Goal: Task Accomplishment & Management: Use online tool/utility

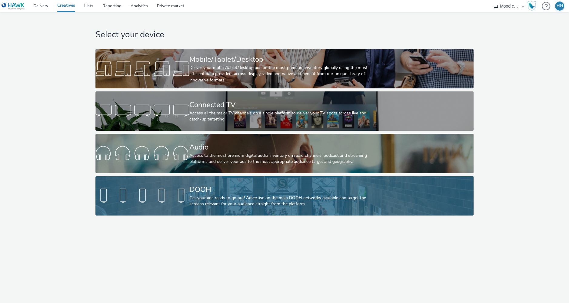
click at [219, 196] on div "Get your ads ready to go out! Advertise on the main DOOH networks available and…" at bounding box center [283, 201] width 188 height 12
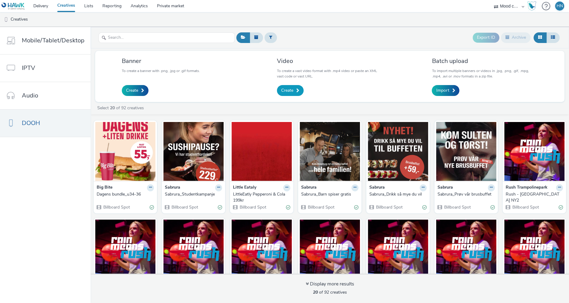
click at [279, 88] on link "Create" at bounding box center [290, 90] width 27 height 11
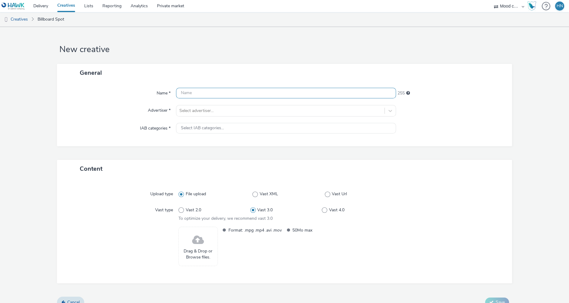
click at [238, 94] on input "text" at bounding box center [286, 93] width 220 height 11
click at [222, 110] on div "Name * 255 Advertiser * Select advertiser... IAB categories * Select IAB catego…" at bounding box center [284, 114] width 455 height 65
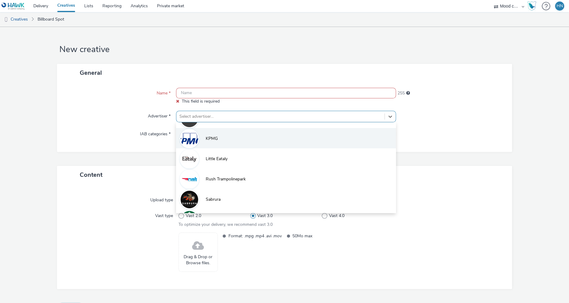
scroll to position [94, 0]
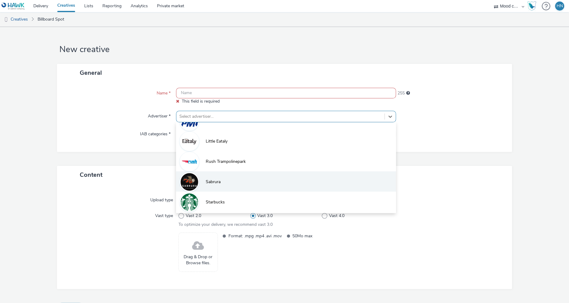
click at [227, 177] on li "Sabrura" at bounding box center [286, 181] width 220 height 20
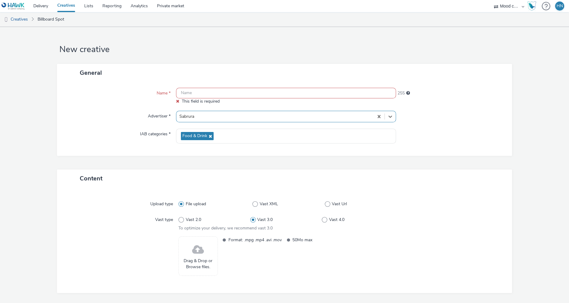
click at [231, 94] on input "text" at bounding box center [286, 93] width 220 height 11
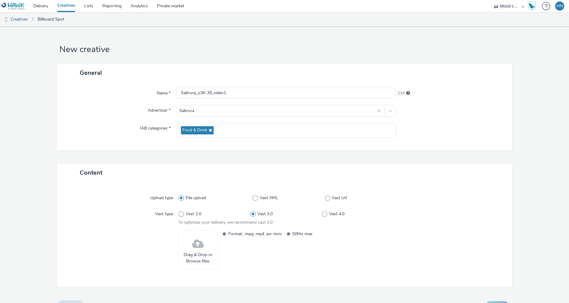
click at [201, 241] on span at bounding box center [198, 244] width 12 height 16
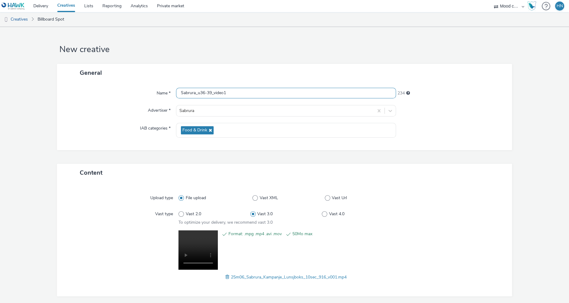
click at [247, 92] on input "Sabrura_u36-39_video1" at bounding box center [286, 93] width 220 height 11
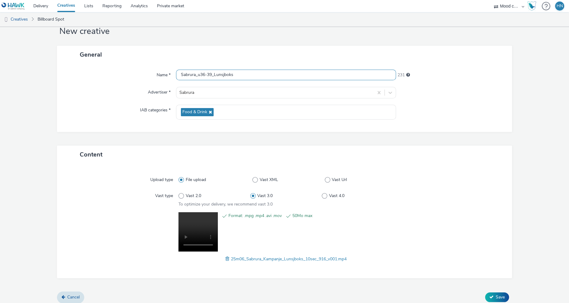
scroll to position [22, 0]
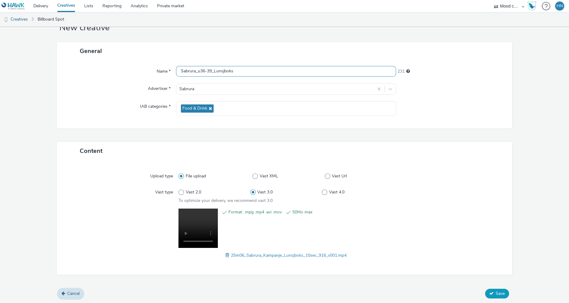
type input "Sabrura_u36-39_Lunsjboks"
click at [496, 292] on span "Save" at bounding box center [500, 294] width 9 height 6
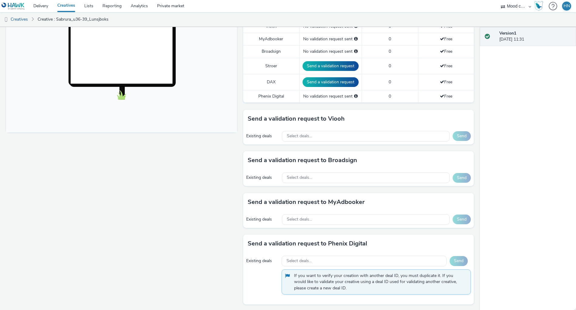
scroll to position [188, 0]
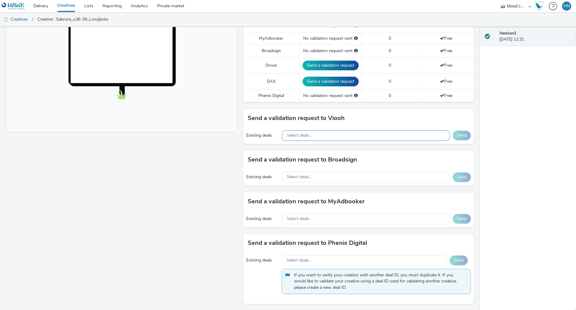
click at [335, 130] on div "Select deals..." at bounding box center [366, 135] width 168 height 11
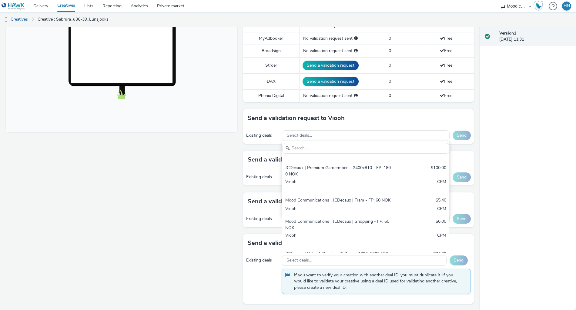
scroll to position [149, 0]
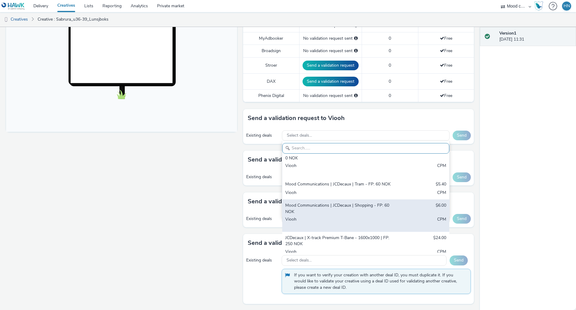
click at [341, 202] on div "Mood Communications | JCDecaux | Shopping - FP: 60 NOK" at bounding box center [338, 208] width 106 height 12
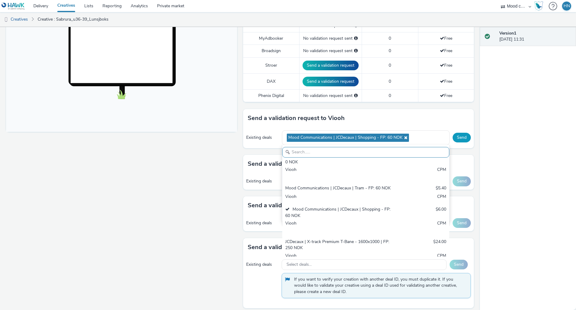
click at [460, 135] on button "Send" at bounding box center [461, 138] width 18 height 10
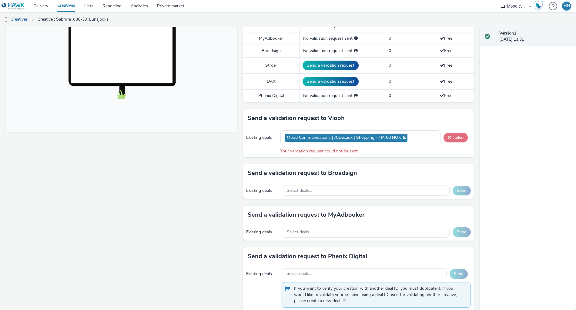
click at [449, 135] on span at bounding box center [448, 137] width 3 height 4
click at [414, 134] on div "Mood Communications | JCDecaux | Shopping - FP: 60 NOK" at bounding box center [360, 137] width 160 height 15
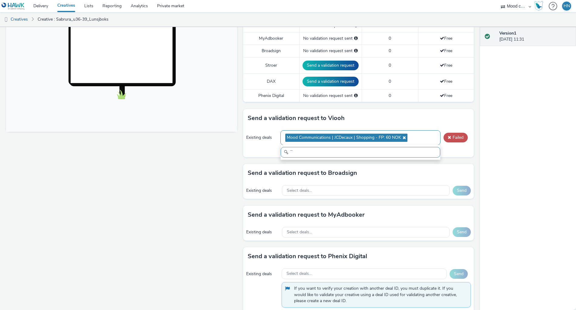
type input "¨"
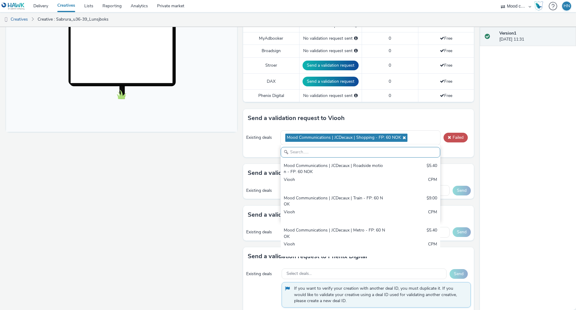
click at [436, 120] on div "Send a validation request to Viooh" at bounding box center [358, 118] width 231 height 18
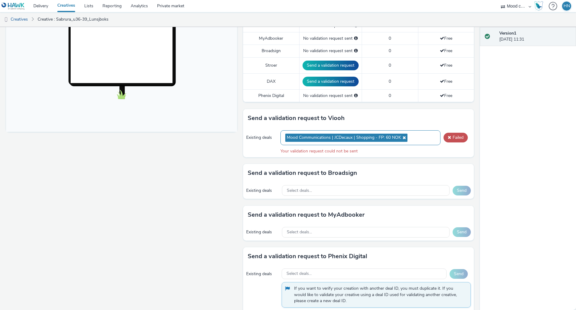
click at [403, 135] on icon at bounding box center [403, 137] width 5 height 4
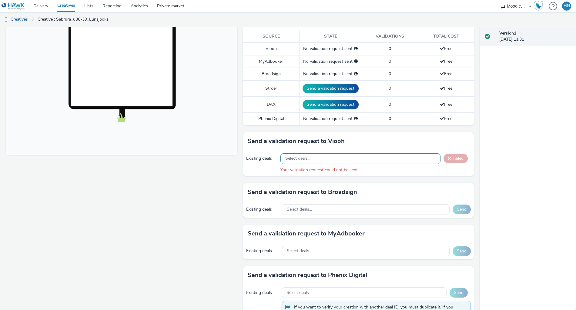
scroll to position [166, 0]
click at [305, 156] on span "Select deals..." at bounding box center [297, 158] width 25 height 5
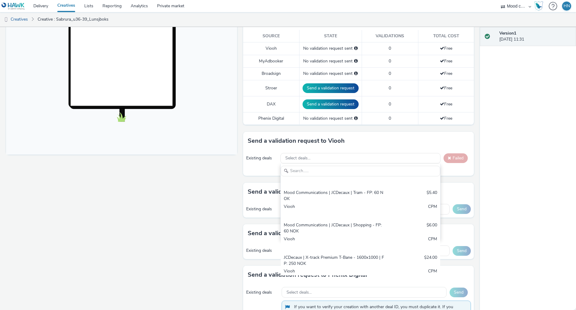
scroll to position [183, 0]
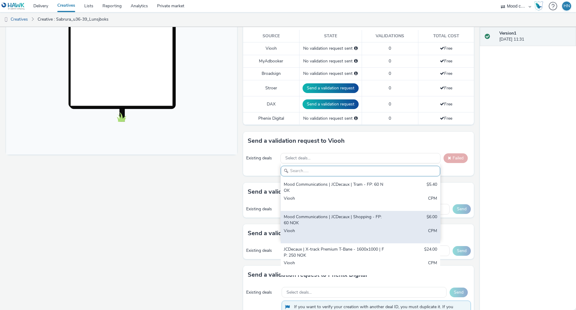
click at [318, 215] on div "Mood Communications | JCDecaux | Shopping - FP: 60 NOK" at bounding box center [334, 220] width 101 height 12
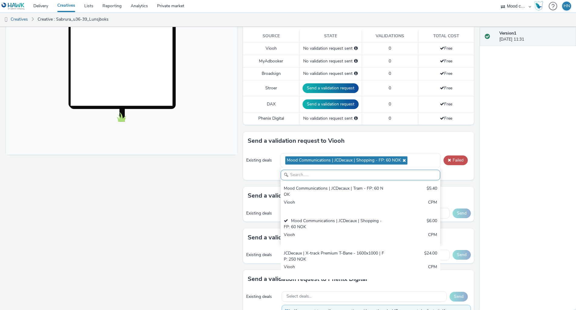
click at [494, 153] on div "Version 1 04 September 2025, 11:31" at bounding box center [528, 168] width 96 height 283
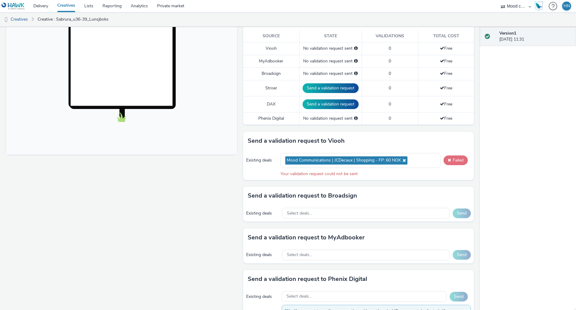
click at [449, 158] on span at bounding box center [448, 160] width 3 height 4
click at [450, 159] on span at bounding box center [448, 160] width 3 height 4
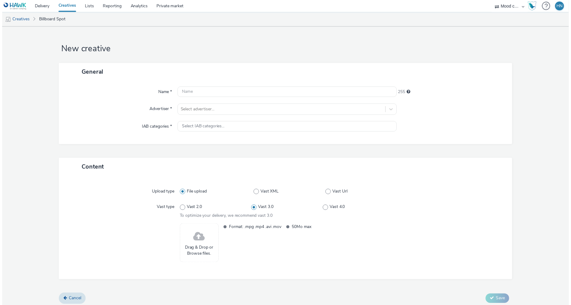
scroll to position [3, 0]
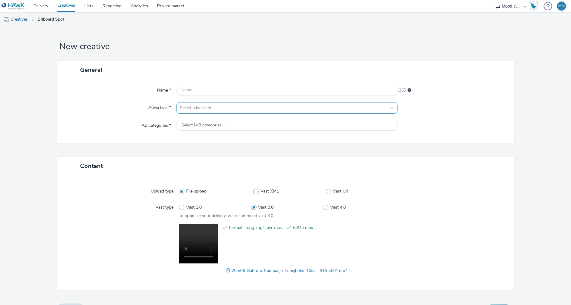
click at [234, 111] on div at bounding box center [281, 107] width 203 height 7
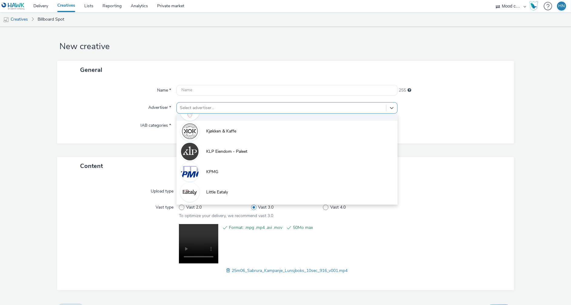
scroll to position [94, 0]
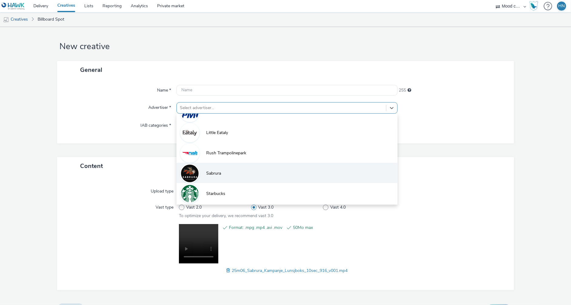
click at [230, 171] on li "Sabrura" at bounding box center [286, 173] width 221 height 20
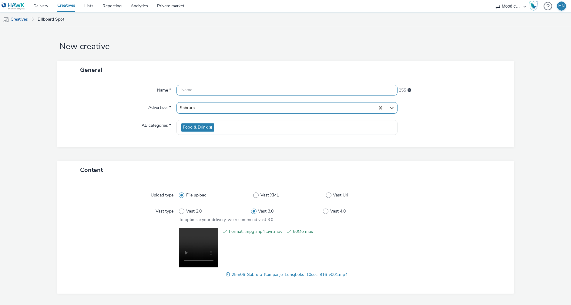
click at [228, 90] on input "text" at bounding box center [286, 90] width 221 height 11
type input "S"
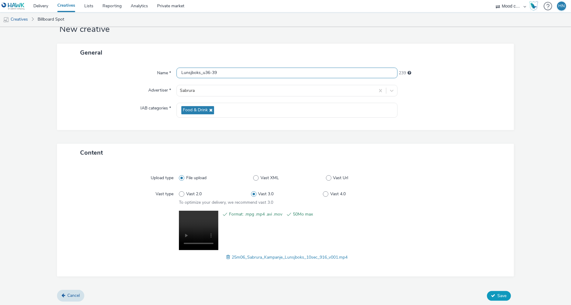
type input "Lunsjboks_u36-39"
click at [498, 293] on span "Save" at bounding box center [501, 296] width 9 height 6
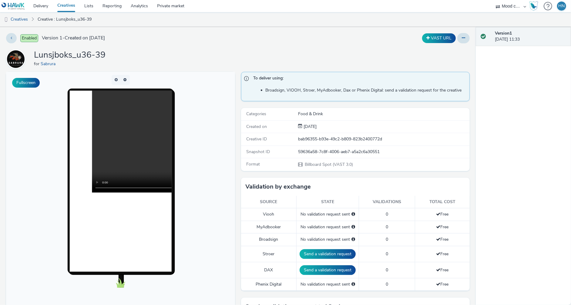
click at [361, 63] on div "Lunsjboks_u36-39 for Sabrura" at bounding box center [237, 58] width 463 height 19
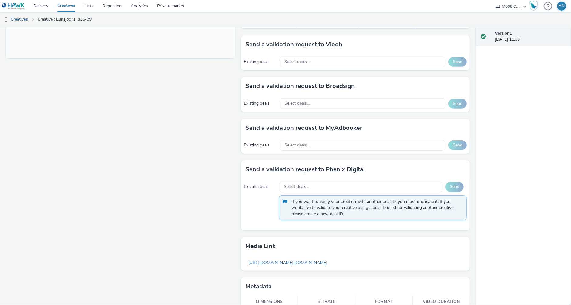
scroll to position [269, 0]
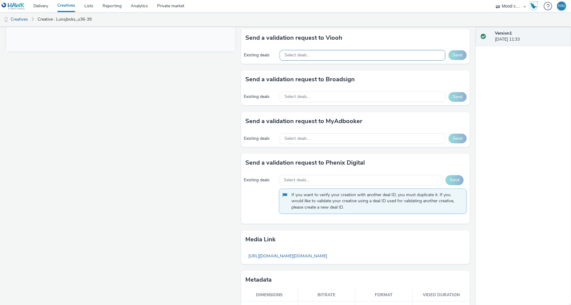
click at [364, 50] on div "Select deals..." at bounding box center [362, 55] width 166 height 11
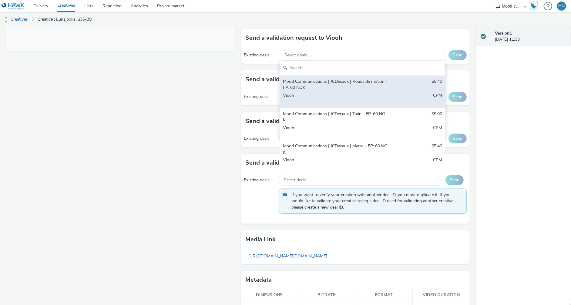
scroll to position [161, 0]
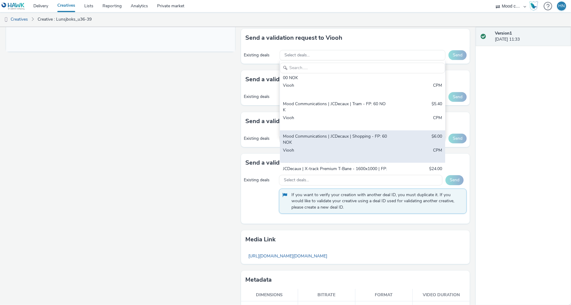
click at [352, 133] on div "Mood Communications | JCDecaux | Shopping - FP: 60 NOK" at bounding box center [335, 139] width 105 height 12
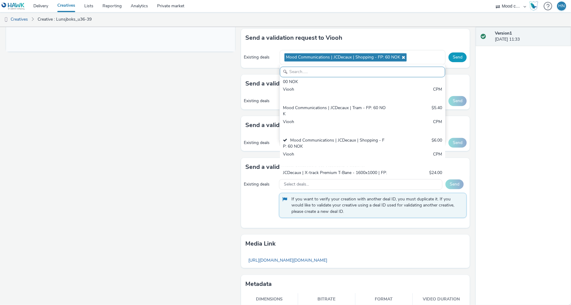
click at [459, 53] on button "Send" at bounding box center [457, 57] width 18 height 10
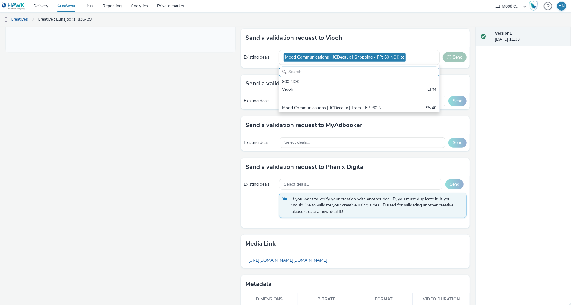
scroll to position [172, 0]
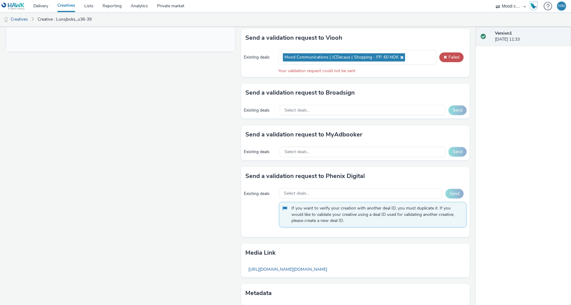
click at [168, 169] on div "Fullscreen" at bounding box center [122, 68] width 232 height 531
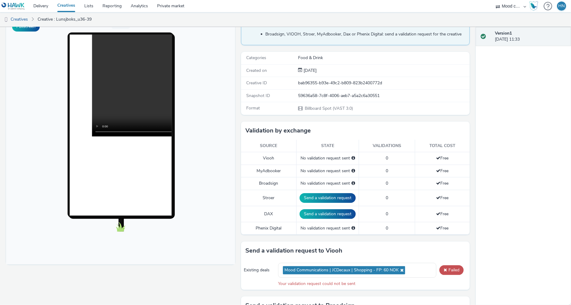
scroll to position [55, 0]
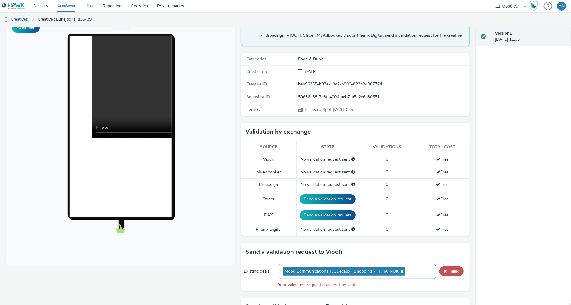
click at [400, 269] on icon at bounding box center [400, 271] width 5 height 4
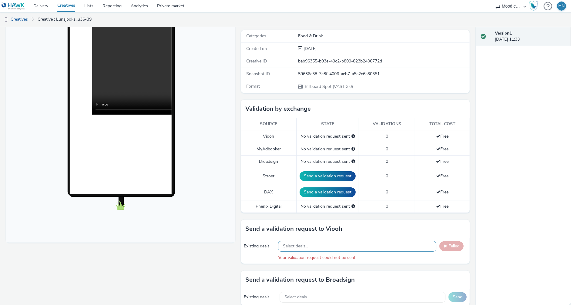
scroll to position [78, 0]
click at [351, 242] on div "Select deals..." at bounding box center [357, 246] width 158 height 11
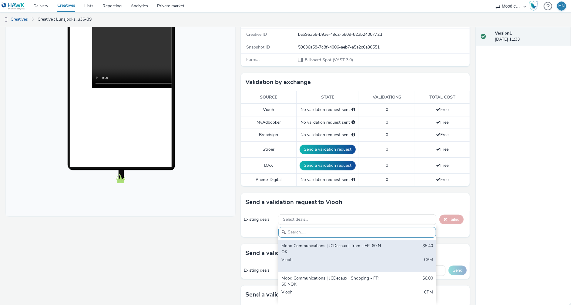
scroll to position [105, 0]
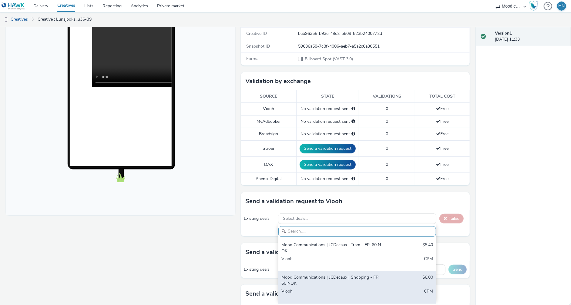
click at [350, 280] on div "Mood Communications | JCDecaux | Shopping - FP: 60 NOK" at bounding box center [331, 280] width 100 height 12
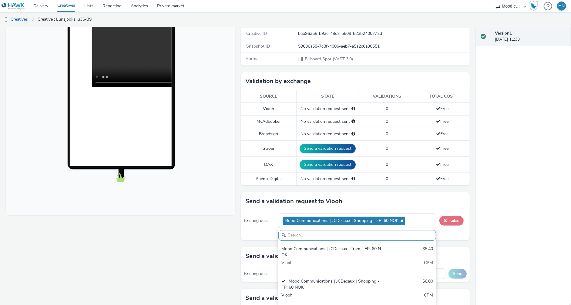
click at [444, 218] on span at bounding box center [444, 220] width 5 height 5
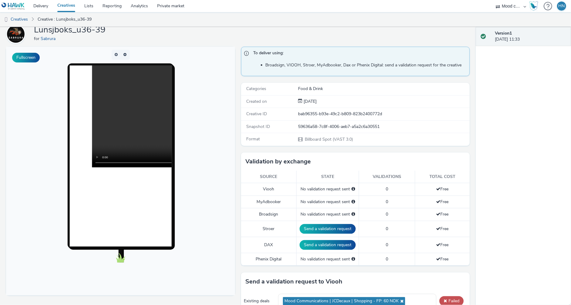
scroll to position [0, 0]
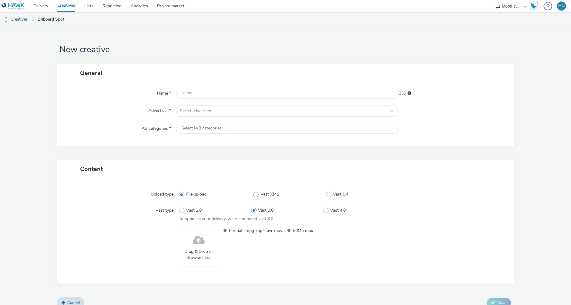
click at [198, 241] on span at bounding box center [199, 240] width 12 height 16
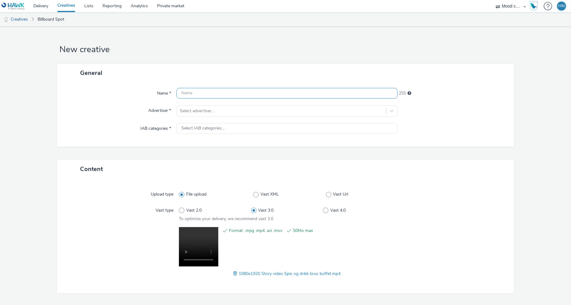
click at [302, 95] on input "text" at bounding box center [286, 93] width 221 height 11
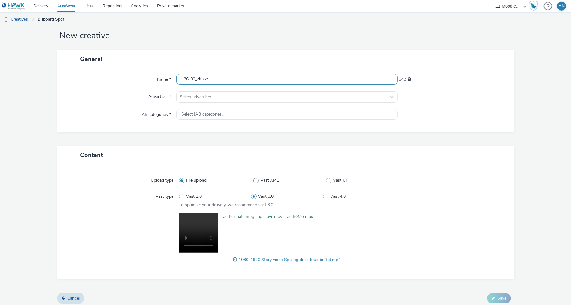
scroll to position [15, 0]
type input "u36-39_drikke"
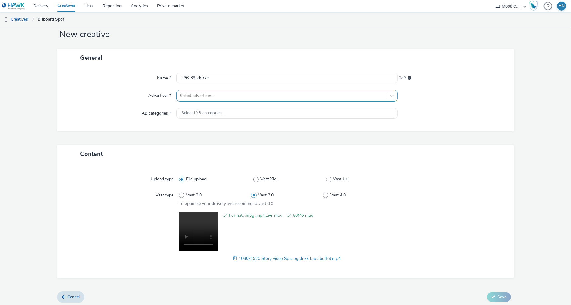
click at [248, 96] on div at bounding box center [281, 95] width 203 height 7
type input "sab"
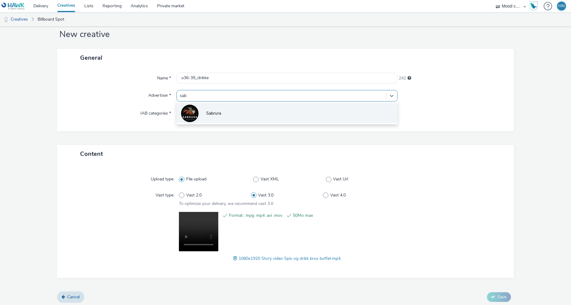
click at [219, 116] on span "Sabrura" at bounding box center [213, 113] width 15 height 6
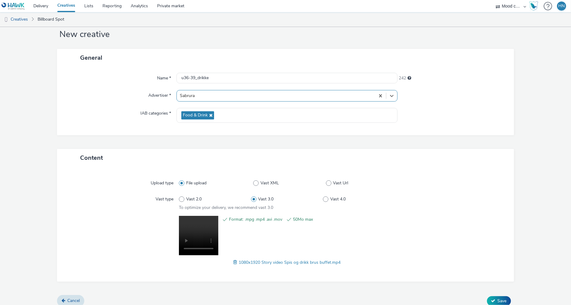
scroll to position [20, 0]
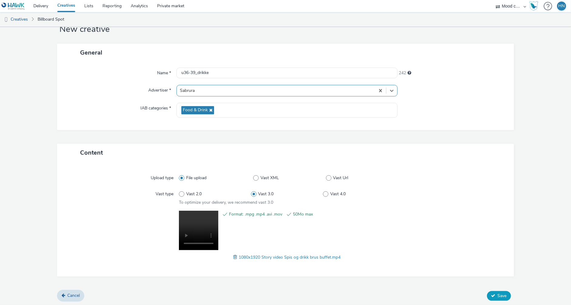
click at [500, 295] on span "Save" at bounding box center [501, 296] width 9 height 6
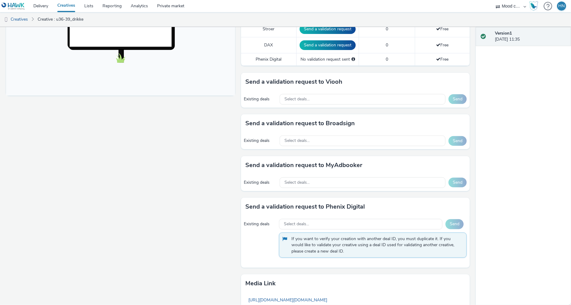
scroll to position [232, 0]
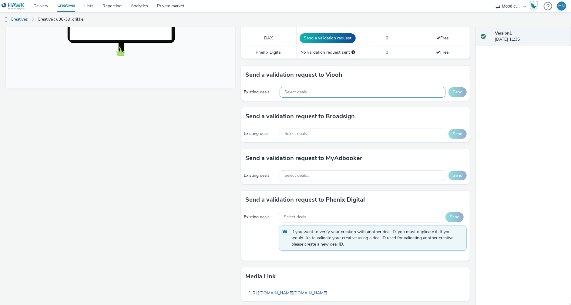
click at [401, 87] on div "Select deals..." at bounding box center [362, 92] width 166 height 11
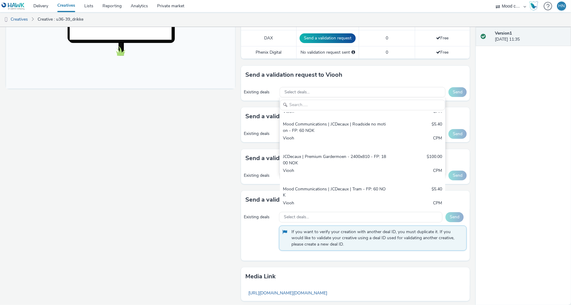
scroll to position [161, 0]
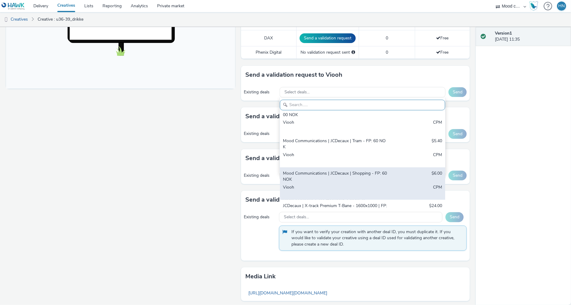
click at [368, 170] on div "Mood Communications | JCDecaux | Shopping - FP: 60 NOK" at bounding box center [335, 176] width 105 height 12
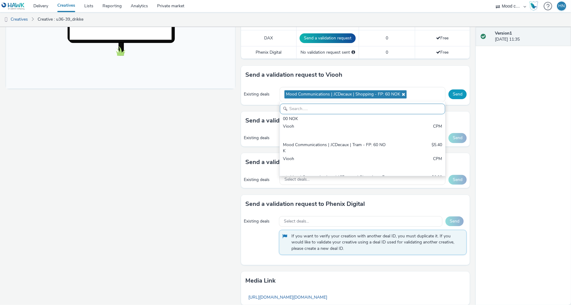
click at [459, 90] on button "Send" at bounding box center [457, 94] width 18 height 10
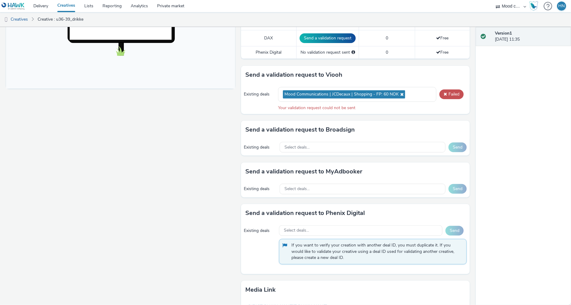
click at [166, 121] on div "Fullscreen" at bounding box center [122, 105] width 232 height 531
click at [401, 92] on icon at bounding box center [400, 94] width 5 height 4
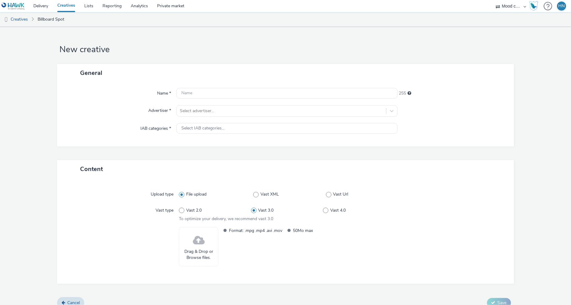
click at [195, 247] on span at bounding box center [199, 240] width 12 height 16
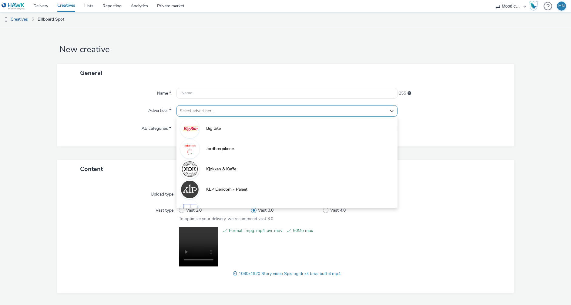
click at [232, 110] on div at bounding box center [281, 110] width 203 height 7
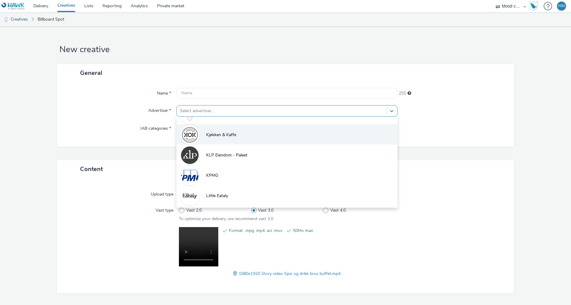
scroll to position [94, 0]
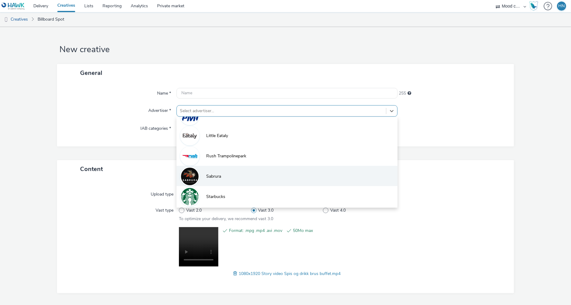
click at [244, 174] on li "Sabrura" at bounding box center [286, 176] width 221 height 20
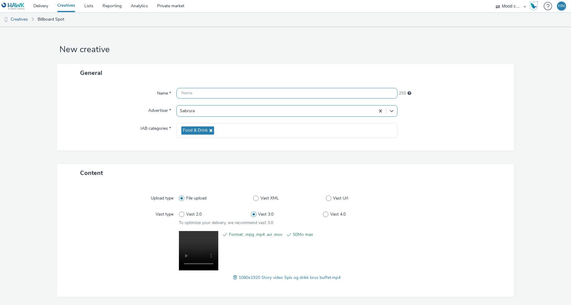
click at [217, 95] on input "text" at bounding box center [286, 93] width 221 height 11
type input "S"
type input "Lunsjboks_u36-39"
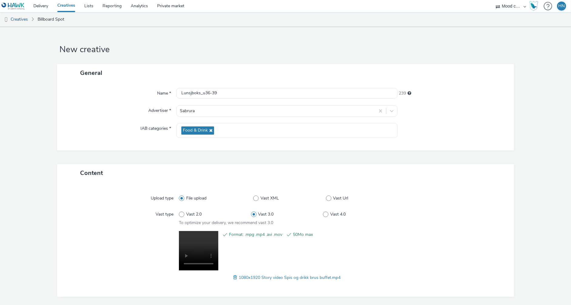
click at [425, 204] on div "Upload type File upload Vast XML Vast Url Vast type Vast 2.0 Vast 3.0 Vast 4.0 …" at bounding box center [285, 239] width 444 height 103
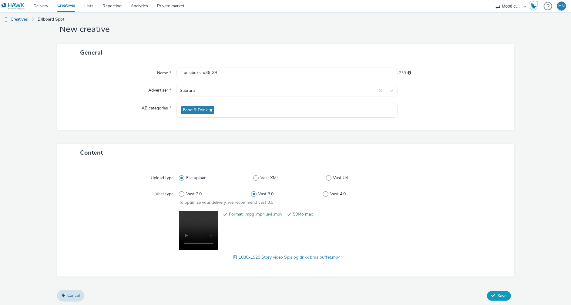
click at [496, 293] on button "Save" at bounding box center [499, 296] width 24 height 10
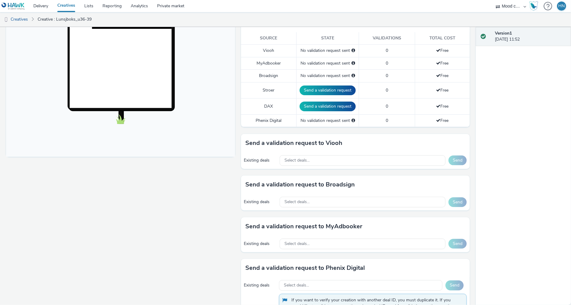
scroll to position [165, 0]
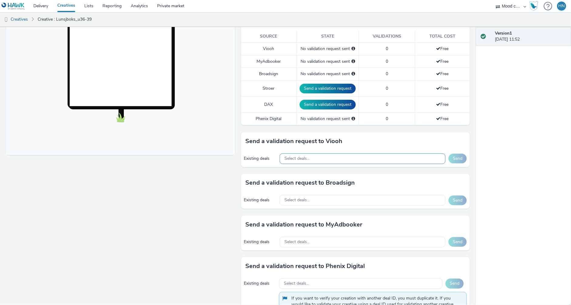
click at [318, 158] on div "Select deals..." at bounding box center [362, 158] width 166 height 11
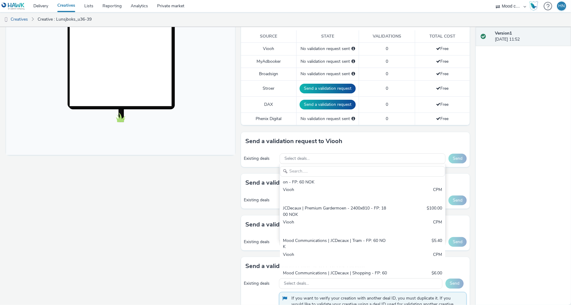
scroll to position [161, 0]
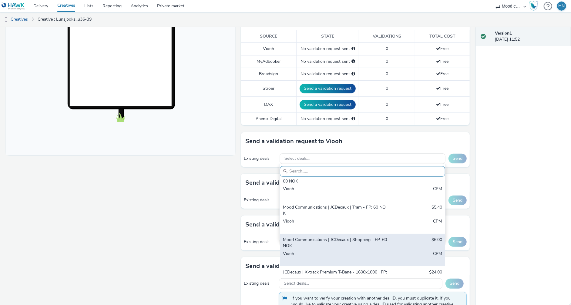
click at [339, 237] on div "Mood Communications | JCDecaux | Shopping - FP: 60 NOK" at bounding box center [335, 243] width 105 height 12
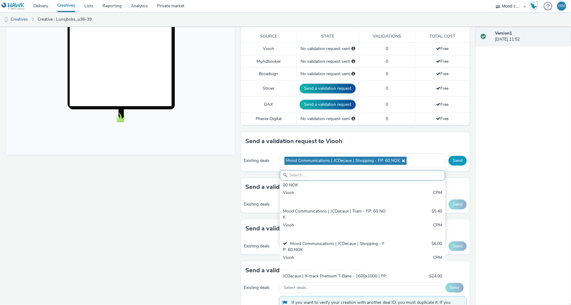
click at [454, 158] on button "Send" at bounding box center [457, 161] width 18 height 10
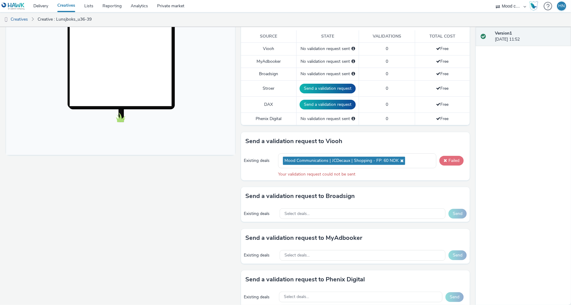
click at [445, 158] on span at bounding box center [444, 160] width 3 height 4
click at [16, 3] on img at bounding box center [13, 6] width 23 height 8
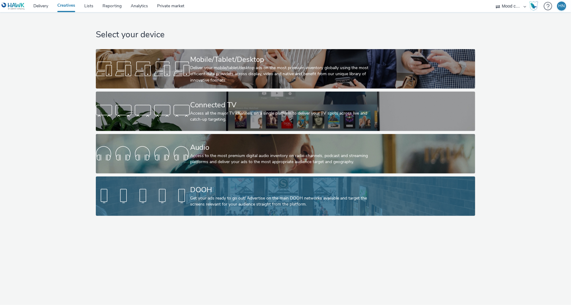
click at [219, 195] on div "Get your ads ready to go out! Advertise on the main DOOH networks available and…" at bounding box center [284, 201] width 188 height 12
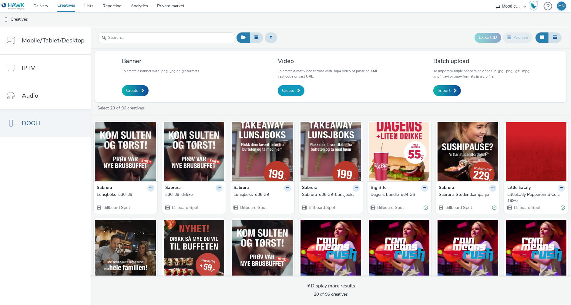
click at [289, 91] on span "Create" at bounding box center [288, 91] width 12 height 6
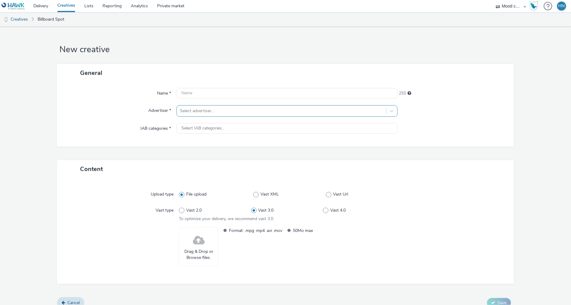
click at [216, 110] on div at bounding box center [281, 110] width 203 height 7
type input "sab"
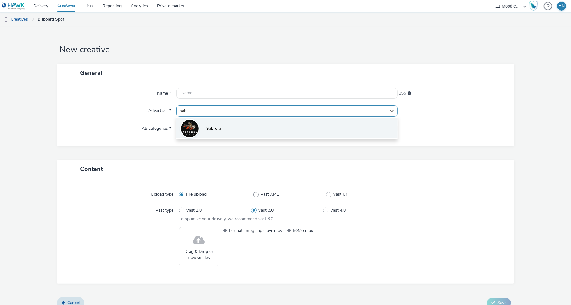
click at [218, 133] on li "Sabrura" at bounding box center [286, 128] width 221 height 20
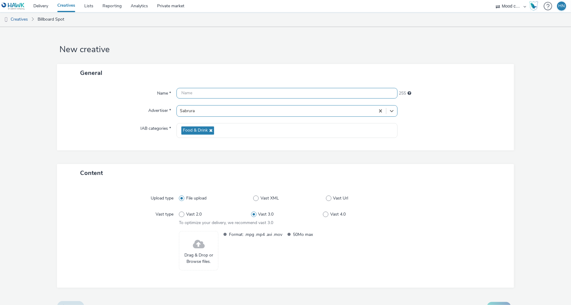
click at [201, 96] on input "text" at bounding box center [286, 93] width 221 height 11
type input "Lunsjboks"
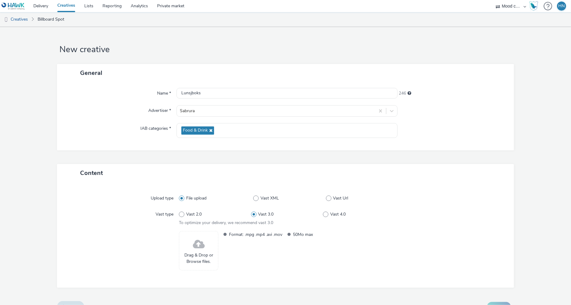
click at [457, 113] on div at bounding box center [452, 111] width 110 height 12
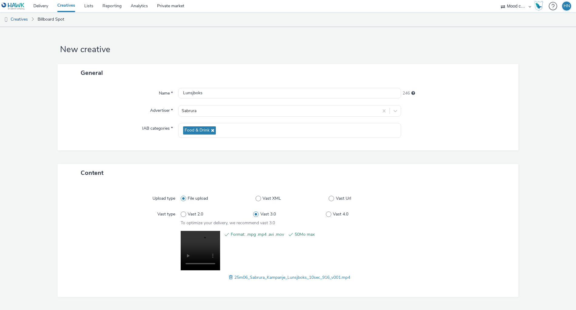
scroll to position [15, 0]
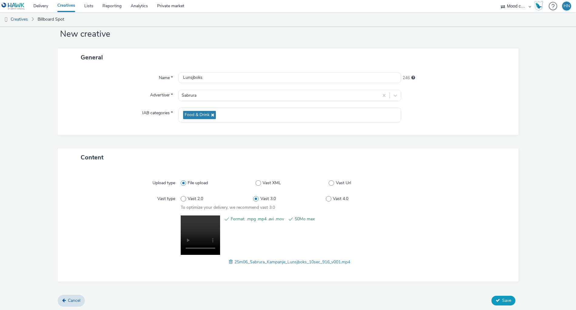
click at [506, 298] on span "Save" at bounding box center [506, 301] width 9 height 6
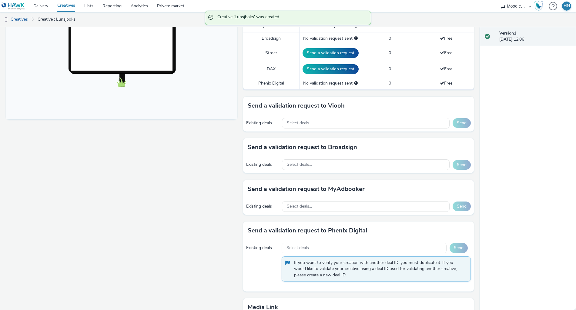
scroll to position [229, 0]
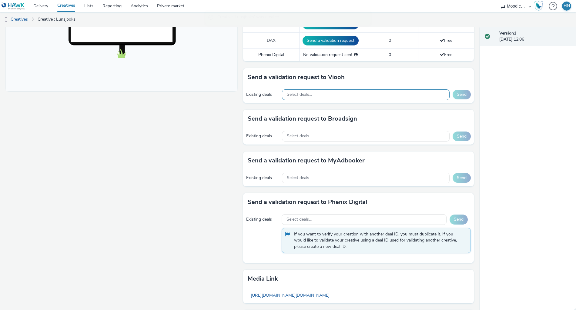
click at [414, 92] on div "Select deals..." at bounding box center [366, 94] width 168 height 11
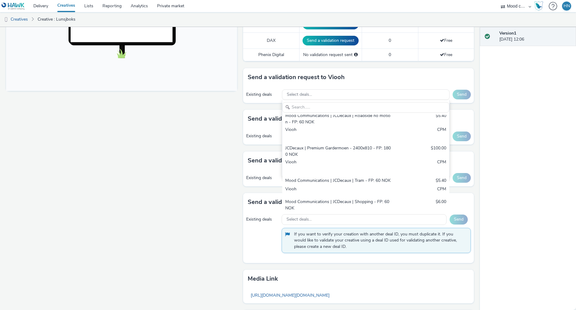
scroll to position [149, 0]
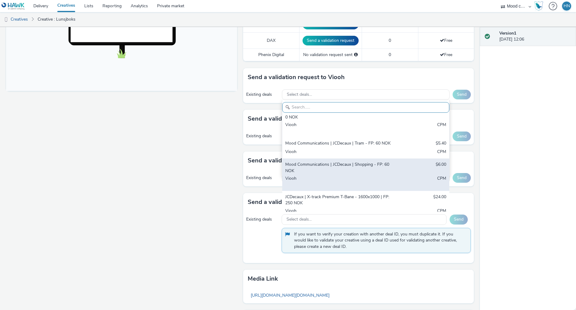
click at [364, 161] on div "Mood Communications | JCDecaux | Shopping - FP: 60 NOK" at bounding box center [338, 167] width 106 height 12
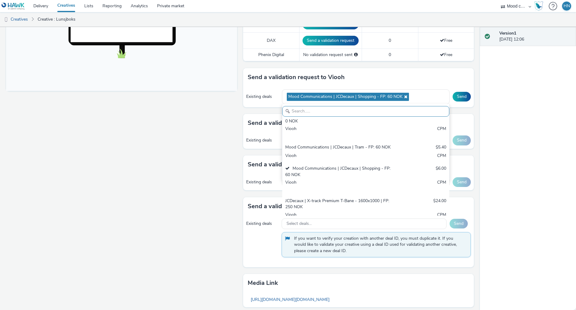
click at [500, 105] on div "Version 1 04 September 2025, 12:06" at bounding box center [528, 168] width 96 height 283
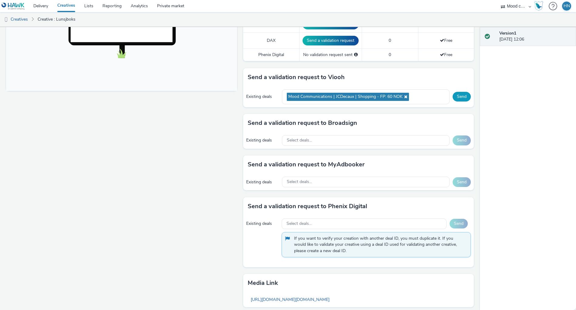
click at [463, 93] on button "Send" at bounding box center [461, 97] width 18 height 10
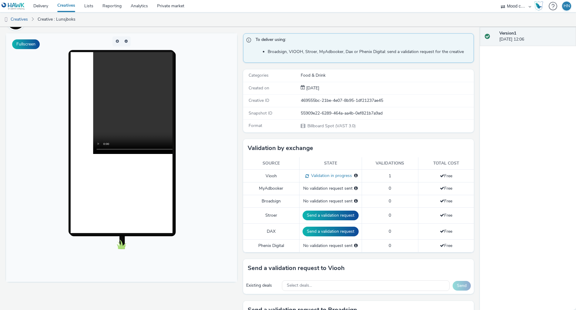
scroll to position [0, 0]
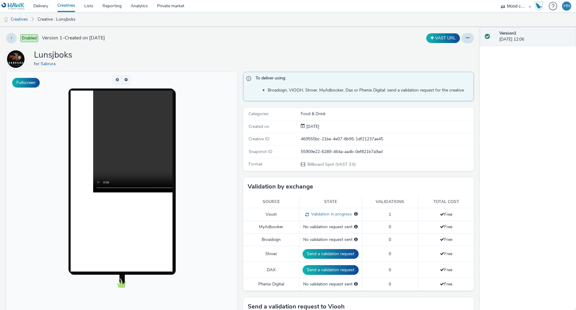
click at [67, 5] on link "Creatives" at bounding box center [66, 6] width 27 height 12
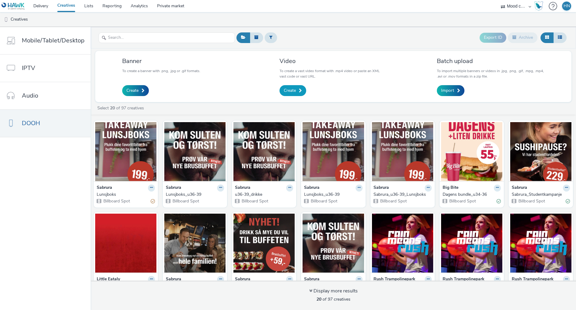
click at [295, 88] on span "Create" at bounding box center [290, 91] width 12 height 6
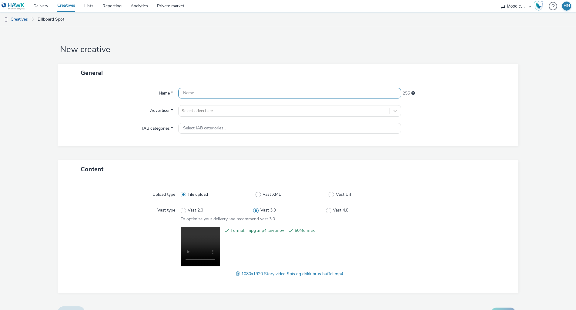
click at [220, 93] on input "text" at bounding box center [289, 93] width 223 height 11
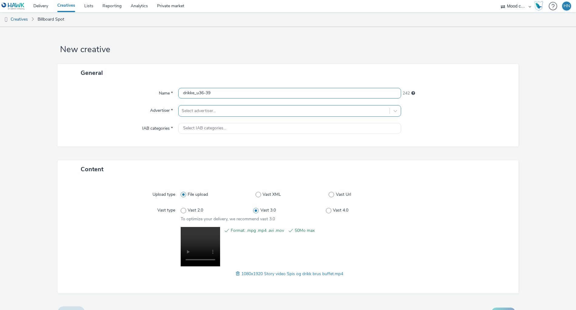
type input "drikke_u36-39"
click at [210, 111] on div at bounding box center [283, 110] width 205 height 7
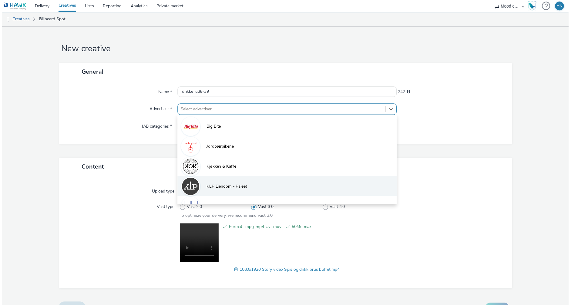
scroll to position [94, 0]
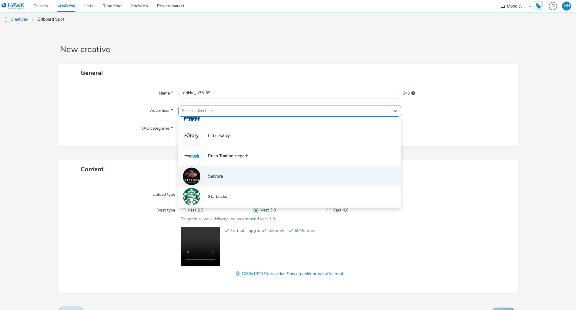
click at [235, 178] on li "Sabrura" at bounding box center [289, 176] width 223 height 20
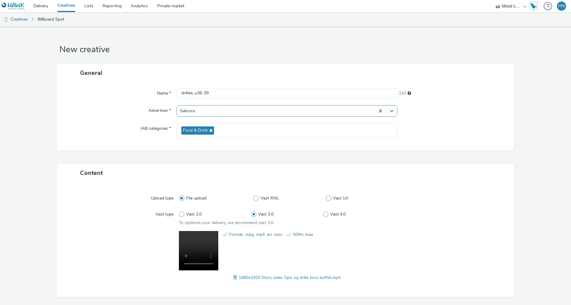
scroll to position [20, 0]
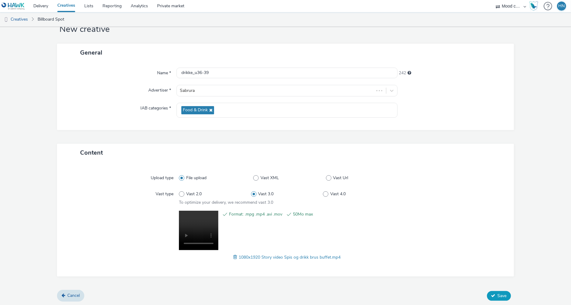
click at [497, 291] on button "Save" at bounding box center [499, 296] width 24 height 10
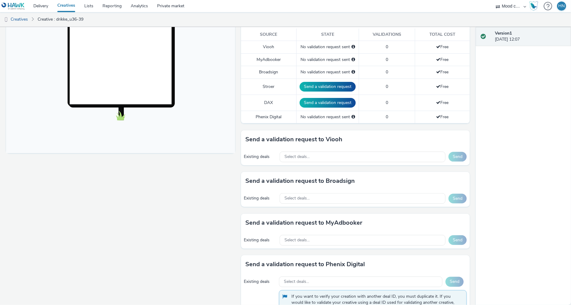
scroll to position [164, 0]
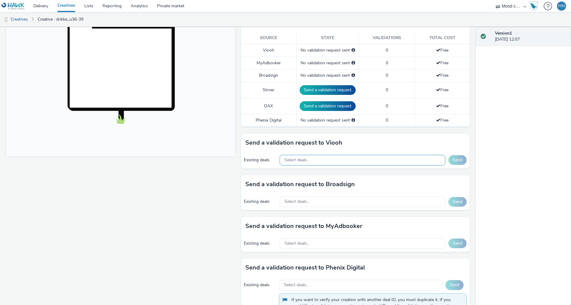
click at [337, 159] on div "Select deals..." at bounding box center [362, 160] width 166 height 11
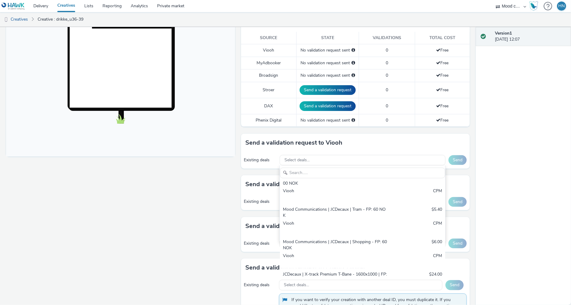
scroll to position [161, 0]
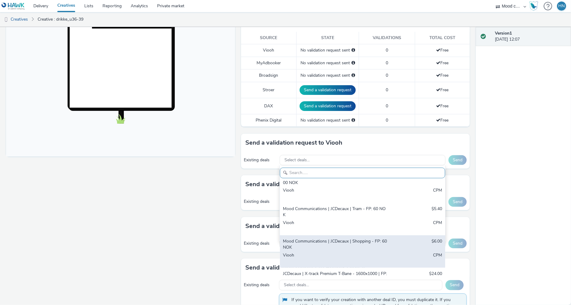
click at [354, 238] on div "Mood Communications | JCDecaux | Shopping - FP: 60 NOK" at bounding box center [335, 244] width 105 height 12
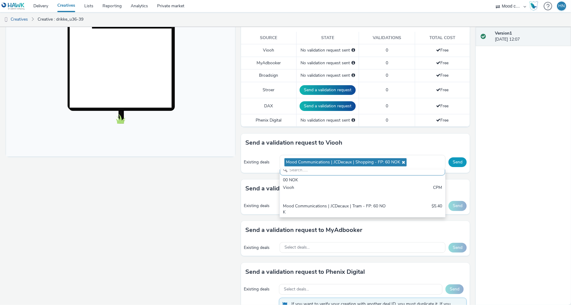
click at [452, 160] on button "Send" at bounding box center [457, 162] width 18 height 10
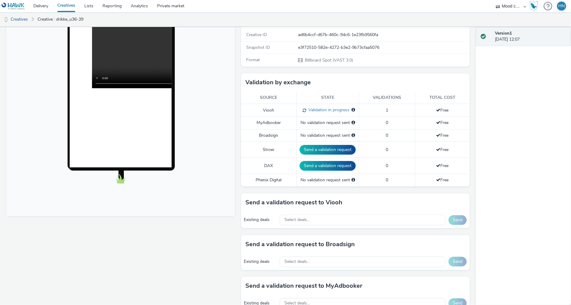
scroll to position [129, 0]
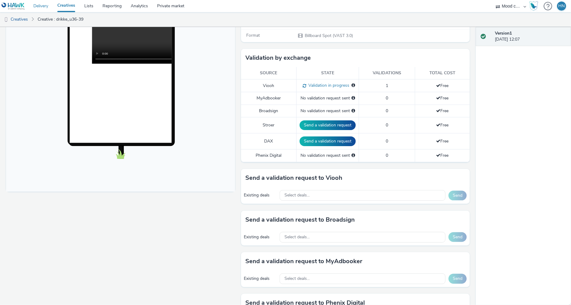
click at [41, 7] on link "Delivery" at bounding box center [41, 6] width 24 height 12
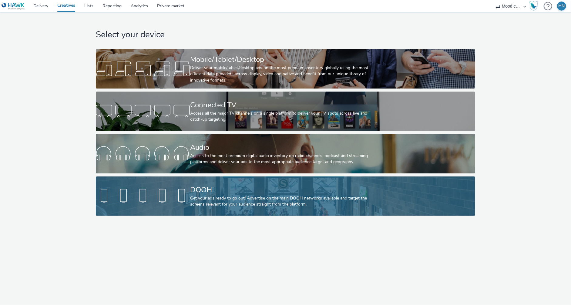
click at [240, 195] on div "Get your ads ready to go out! Advertise on the main DOOH networks available and…" at bounding box center [284, 201] width 188 height 12
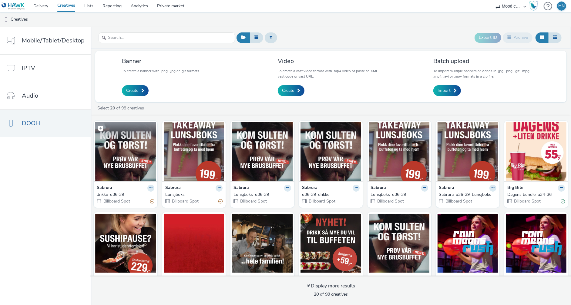
click at [133, 141] on figcaption at bounding box center [125, 131] width 61 height 19
